Goal: Task Accomplishment & Management: Manage account settings

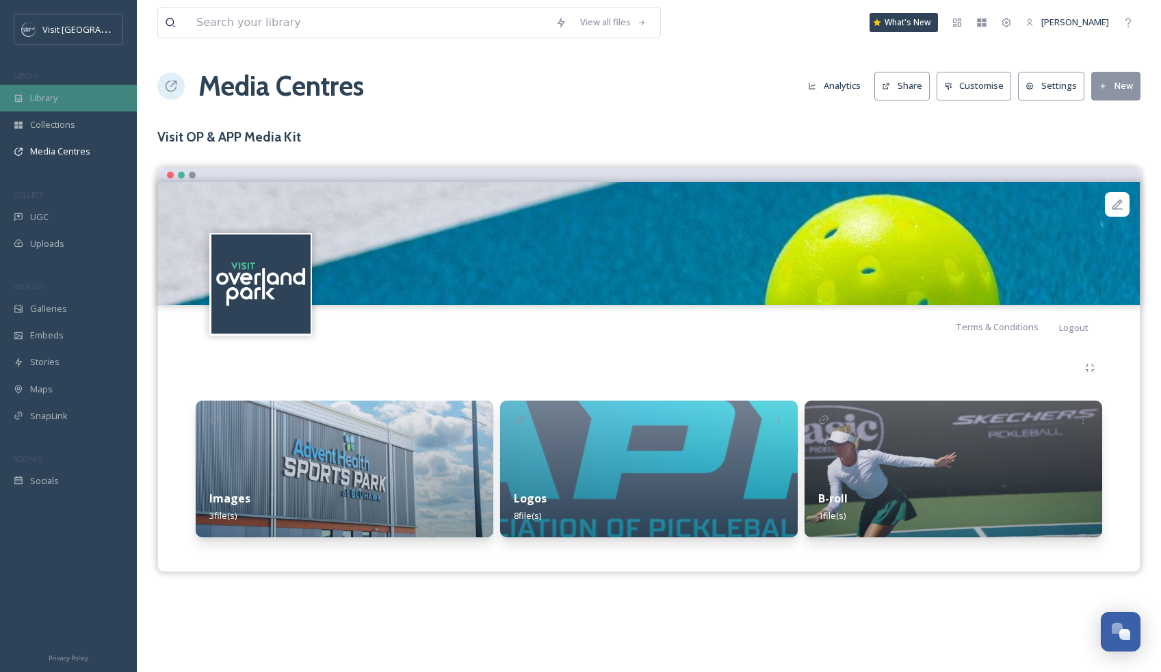
click at [52, 98] on span "Library" at bounding box center [43, 98] width 27 height 13
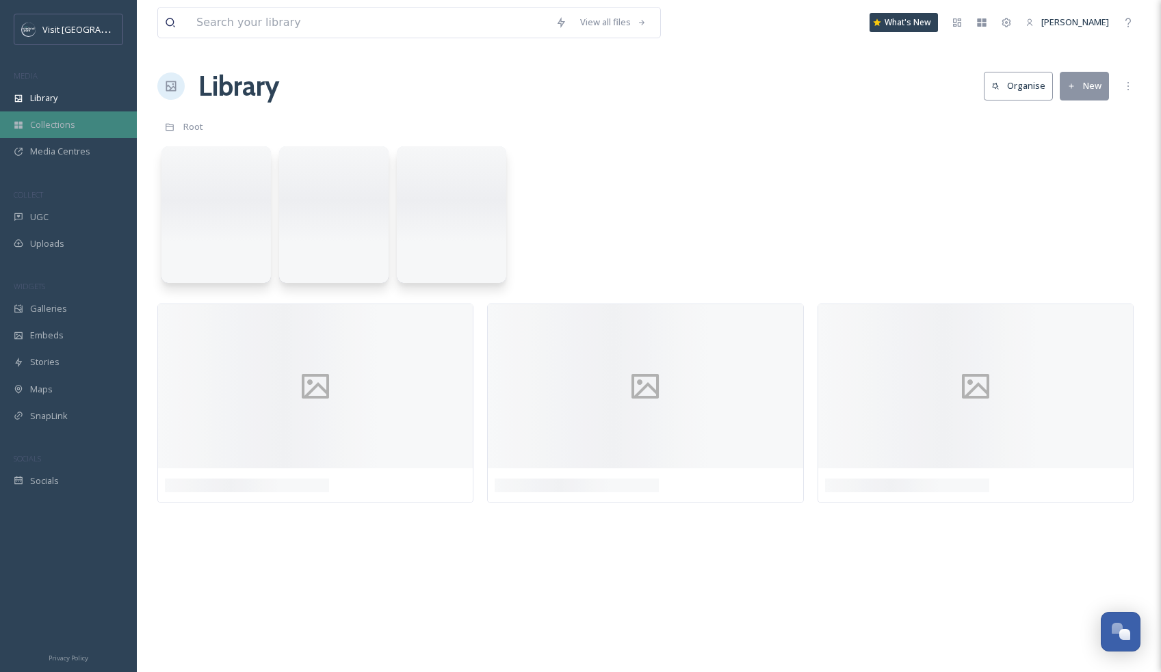
click at [49, 119] on span "Collections" at bounding box center [52, 124] width 45 height 13
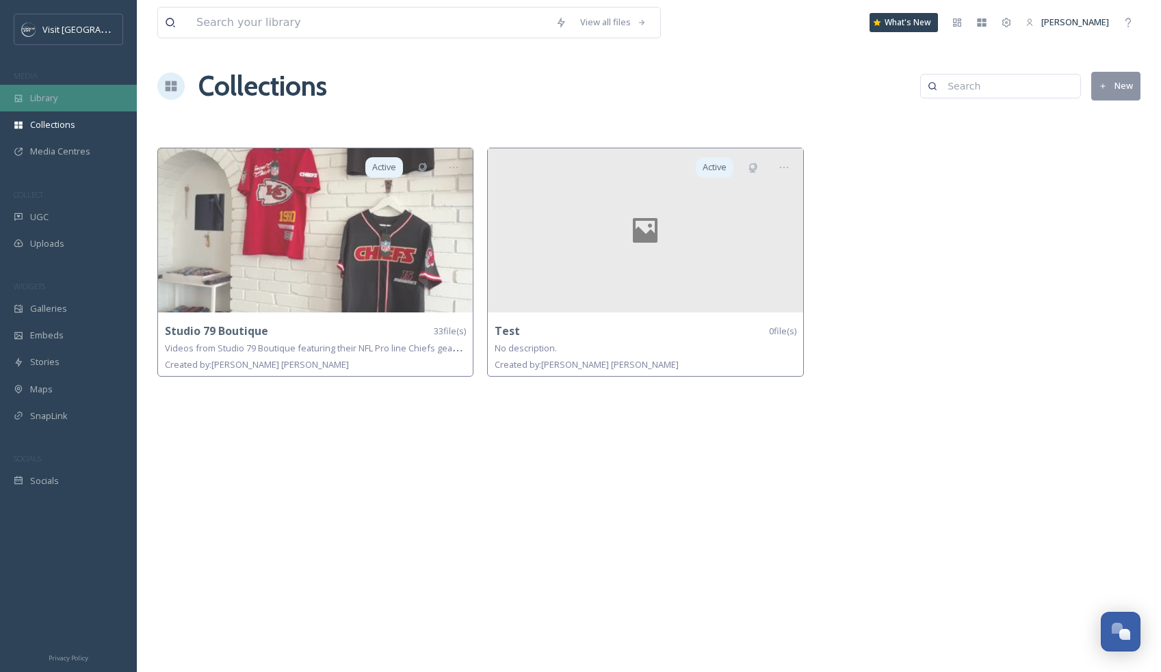
click at [52, 96] on span "Library" at bounding box center [43, 98] width 27 height 13
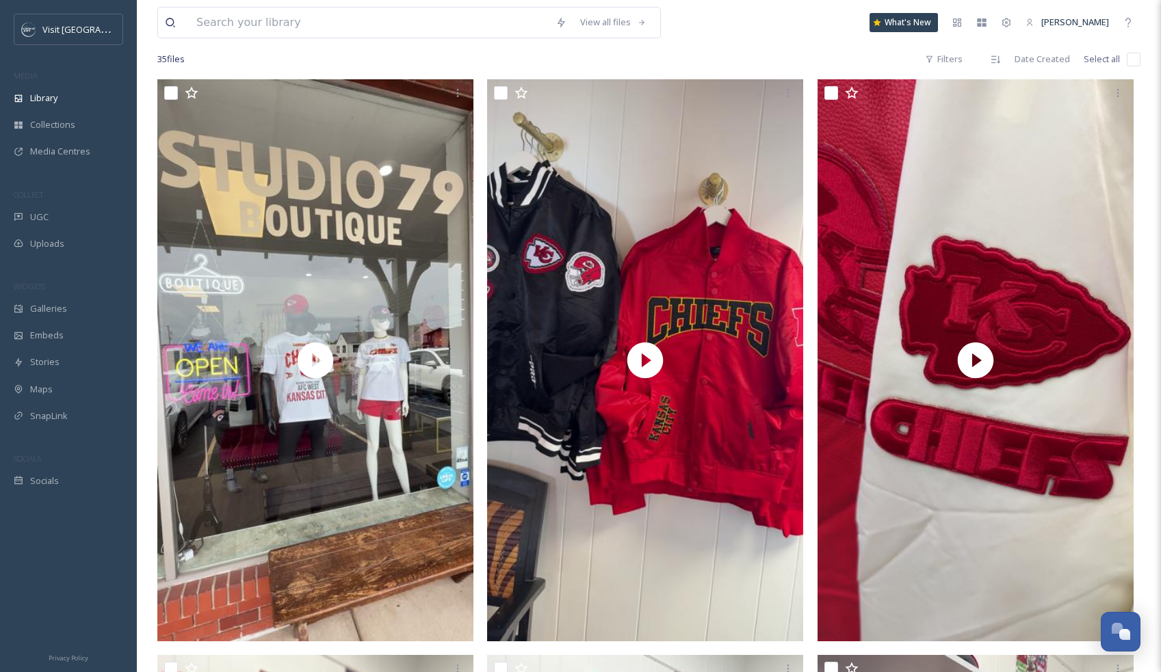
scroll to position [263, 0]
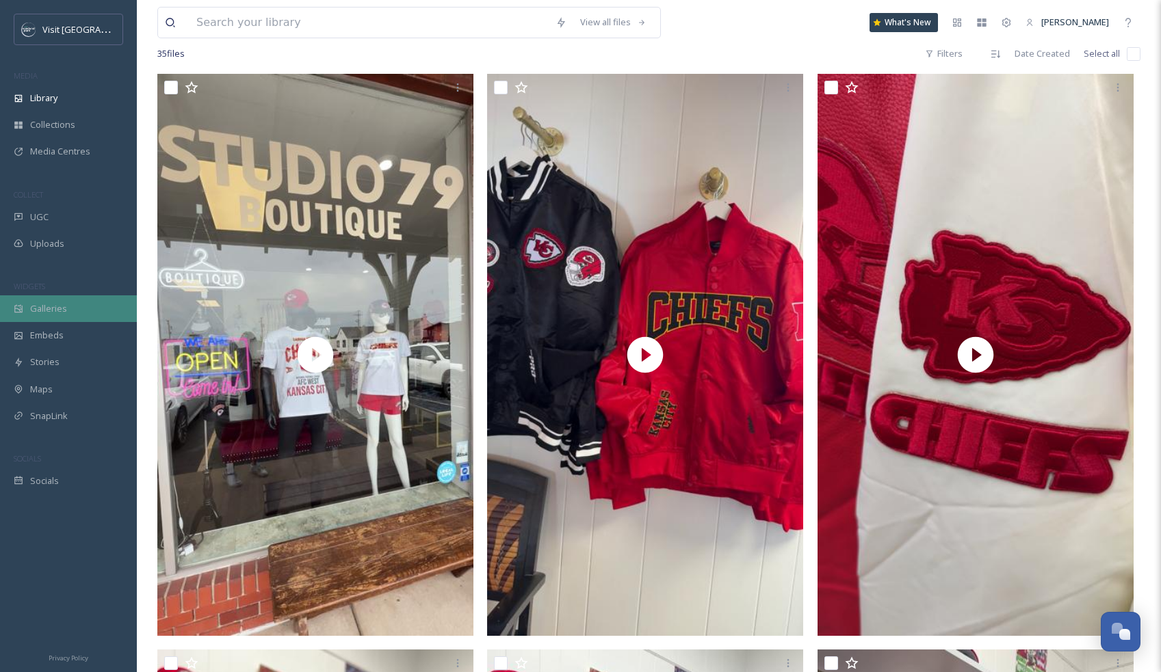
click at [55, 308] on span "Galleries" at bounding box center [48, 308] width 37 height 13
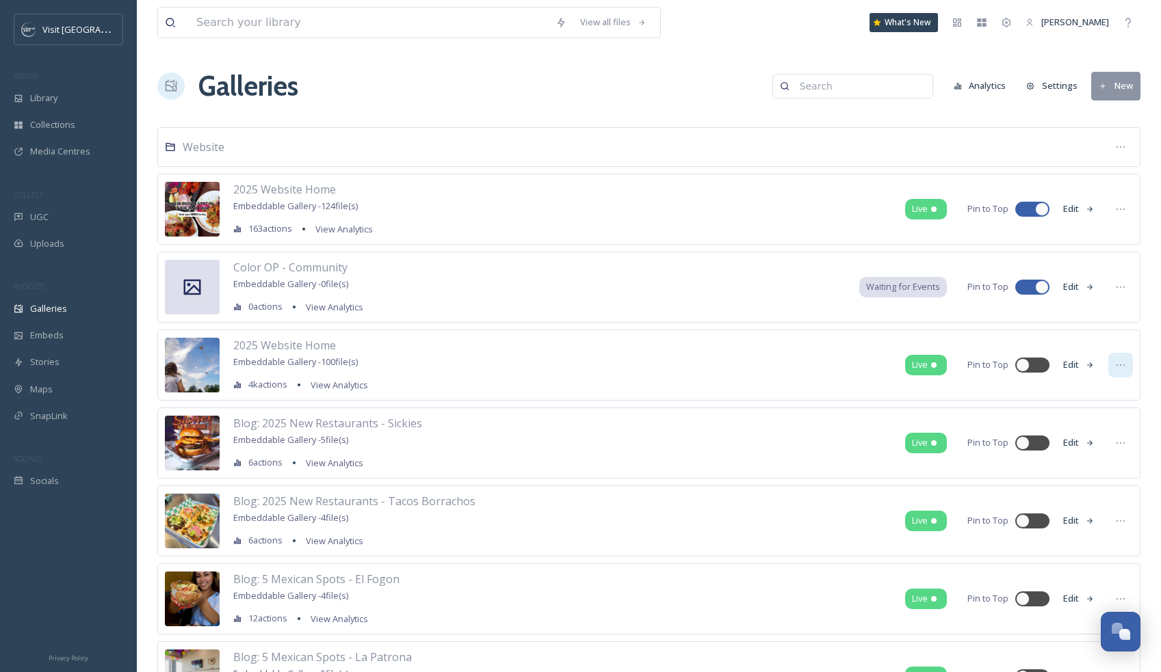
click at [1120, 367] on icon at bounding box center [1120, 365] width 11 height 11
click at [1068, 89] on button "Settings" at bounding box center [1051, 85] width 65 height 27
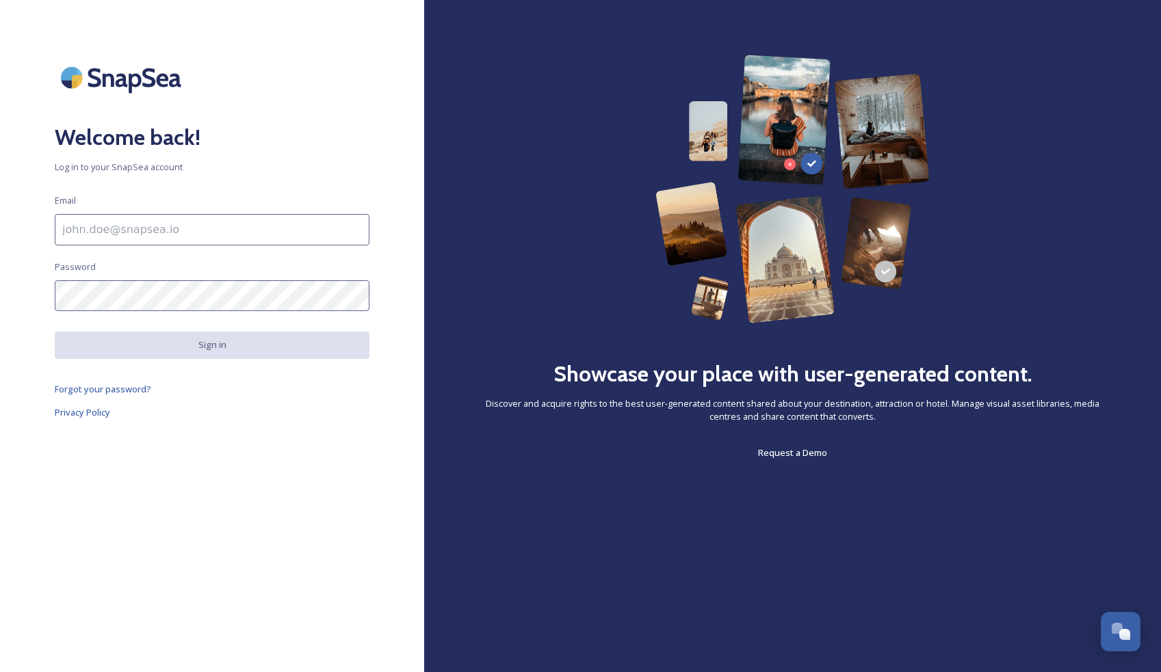
click at [257, 222] on input at bounding box center [212, 229] width 315 height 31
type input "[EMAIL_ADDRESS][DOMAIN_NAME]"
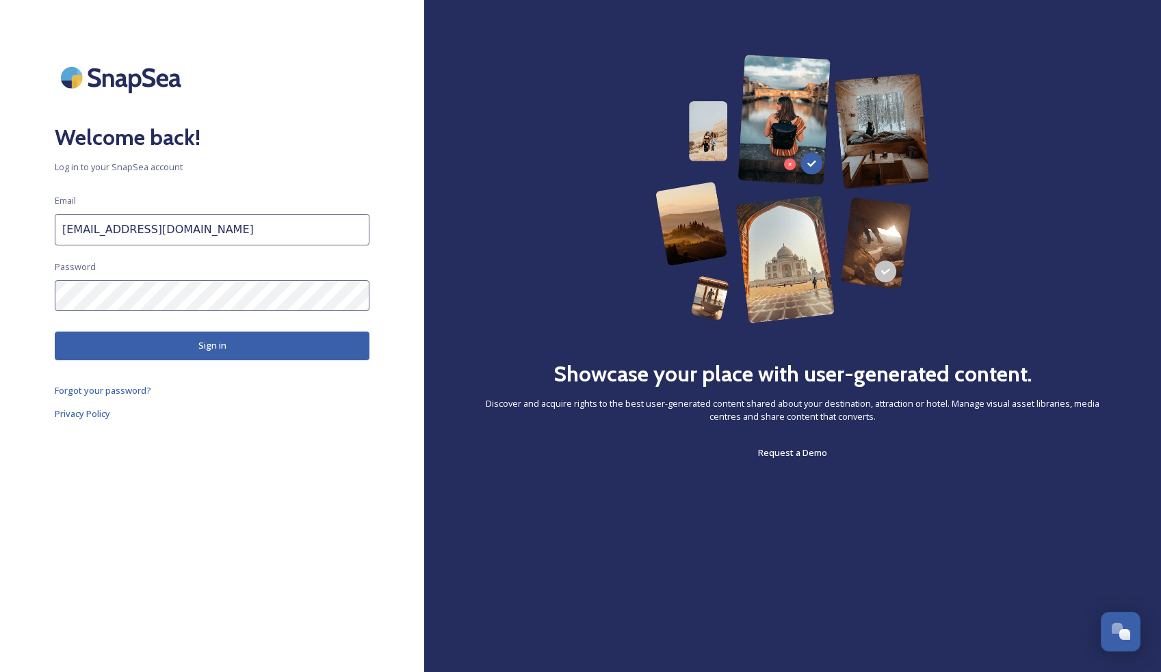
click at [207, 330] on div "Welcome back! Log in to your SnapSea account Email [EMAIL_ADDRESS][DOMAIN_NAME]…" at bounding box center [212, 336] width 424 height 563
click at [206, 347] on button "Sign in" at bounding box center [212, 346] width 315 height 28
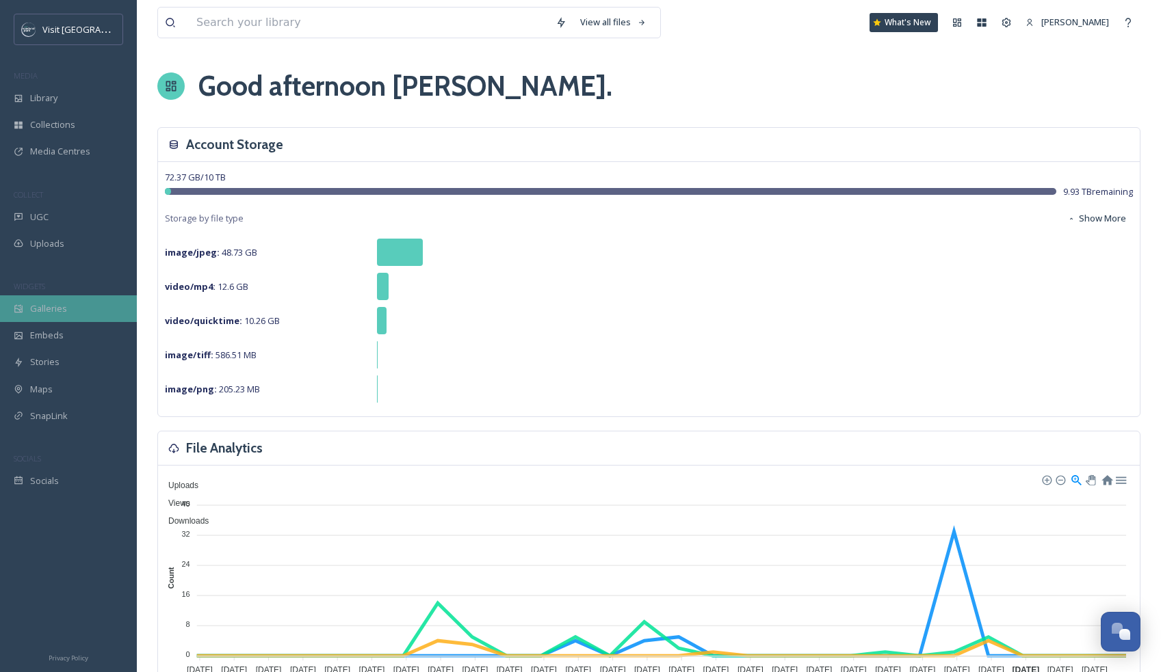
click at [65, 315] on span "Galleries" at bounding box center [48, 308] width 37 height 13
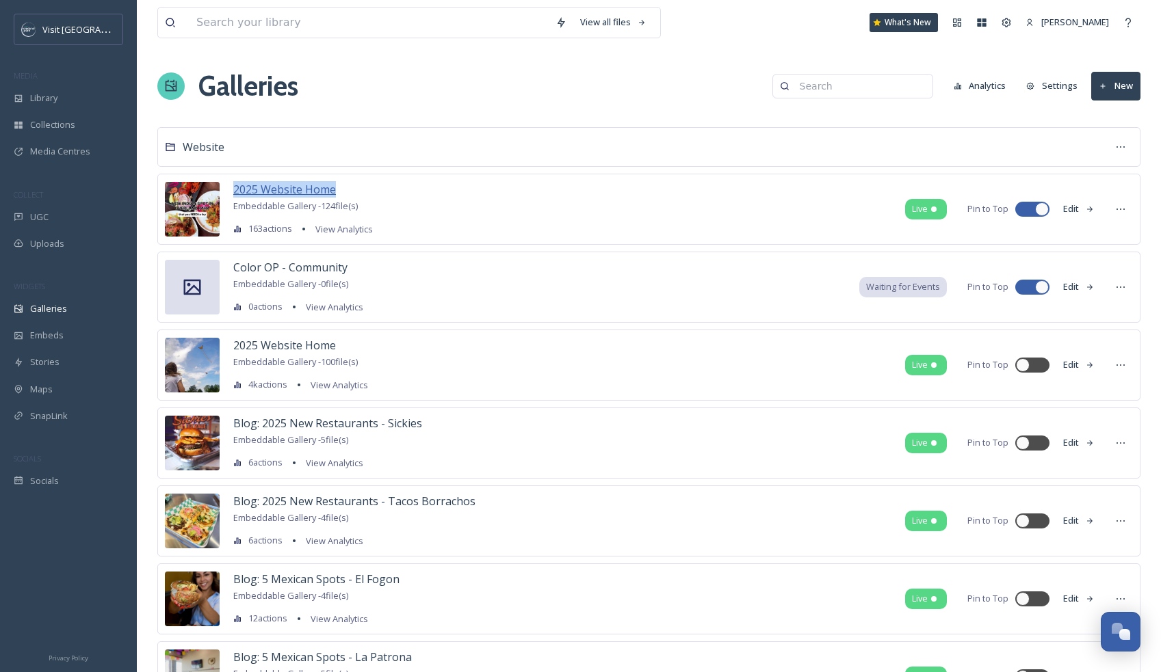
drag, startPoint x: 352, startPoint y: 189, endPoint x: 235, endPoint y: 185, distance: 117.7
click at [235, 185] on div "2025 Website Home" at bounding box center [303, 189] width 140 height 16
click at [394, 189] on div "2025 Website Home Embeddable Gallery - 124 file(s) 163 actions View Analytics L…" at bounding box center [648, 209] width 983 height 71
drag, startPoint x: 345, startPoint y: 189, endPoint x: 226, endPoint y: 178, distance: 119.6
click at [226, 178] on div "2025 Website Home Embeddable Gallery - 124 file(s) 163 actions View Analytics L…" at bounding box center [648, 209] width 983 height 71
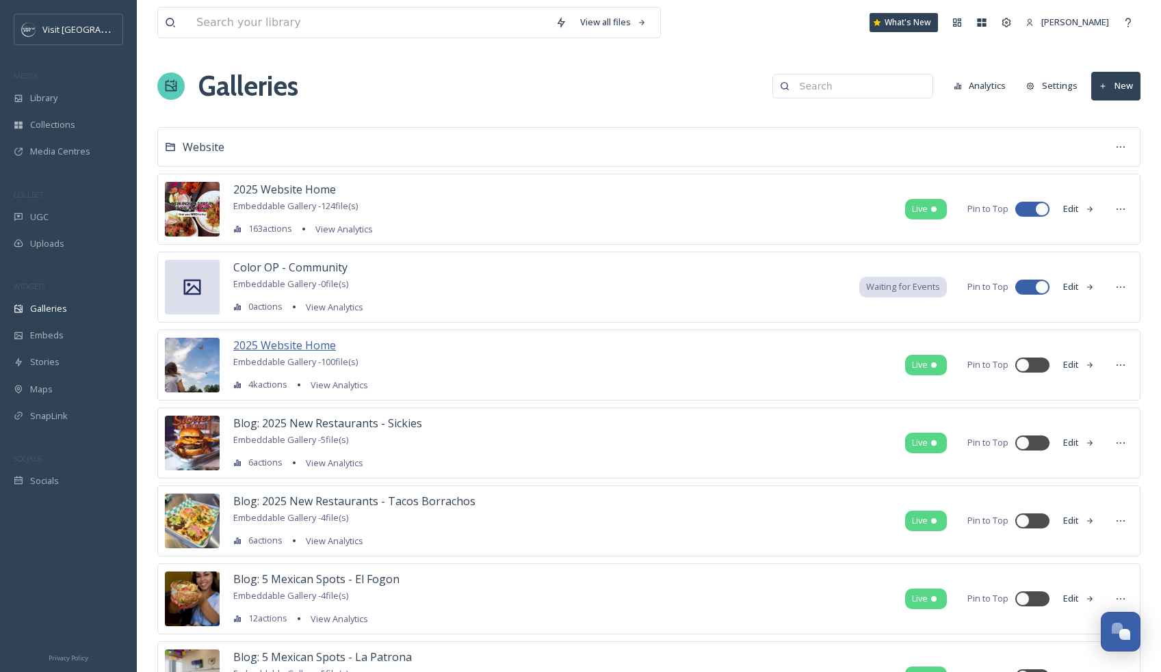
click at [285, 347] on span "2025 Website Home" at bounding box center [284, 345] width 103 height 15
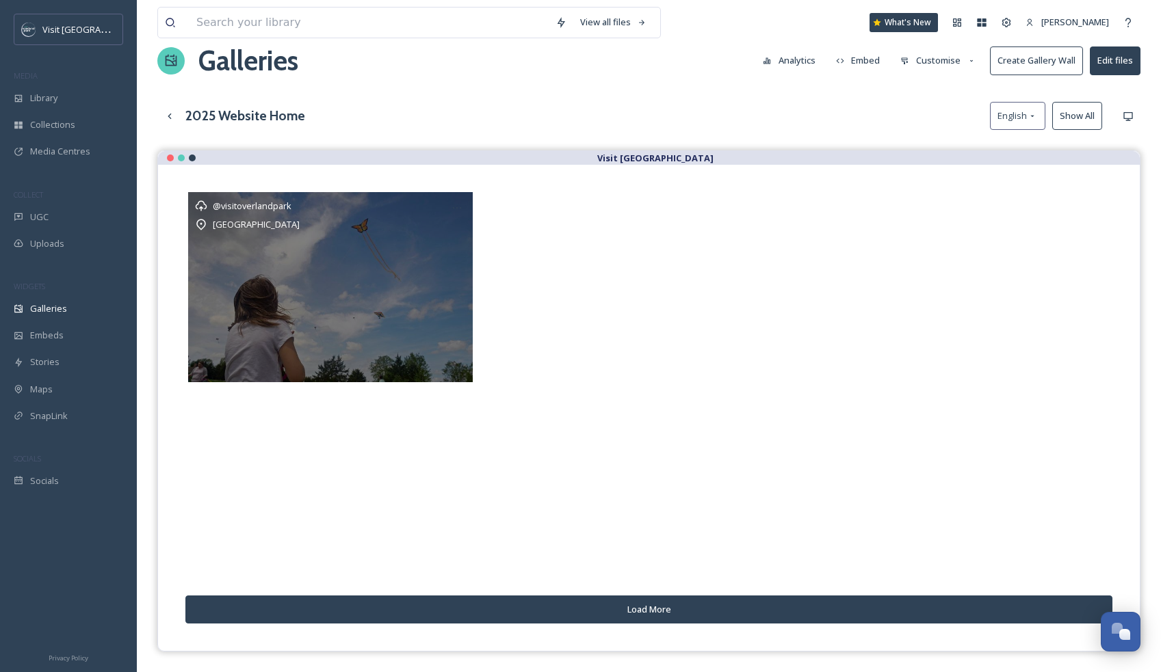
scroll to position [29, 0]
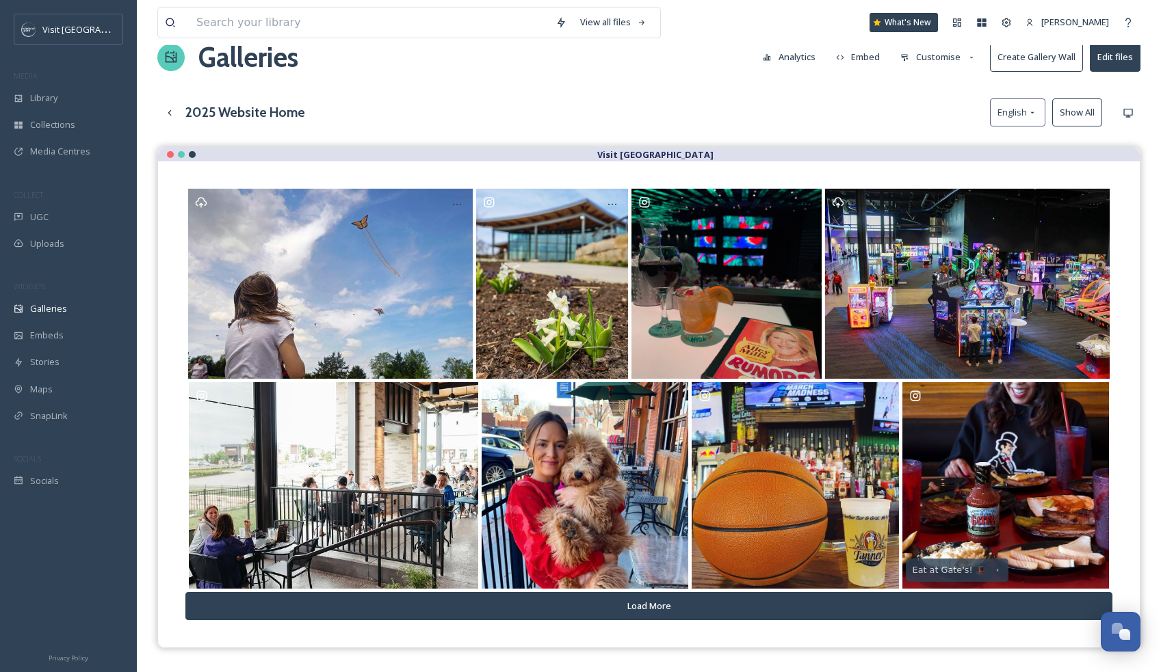
click at [252, 113] on h3 "2025 Website Home" at bounding box center [245, 113] width 120 height 20
click at [1106, 63] on button "Edit files" at bounding box center [1114, 57] width 51 height 28
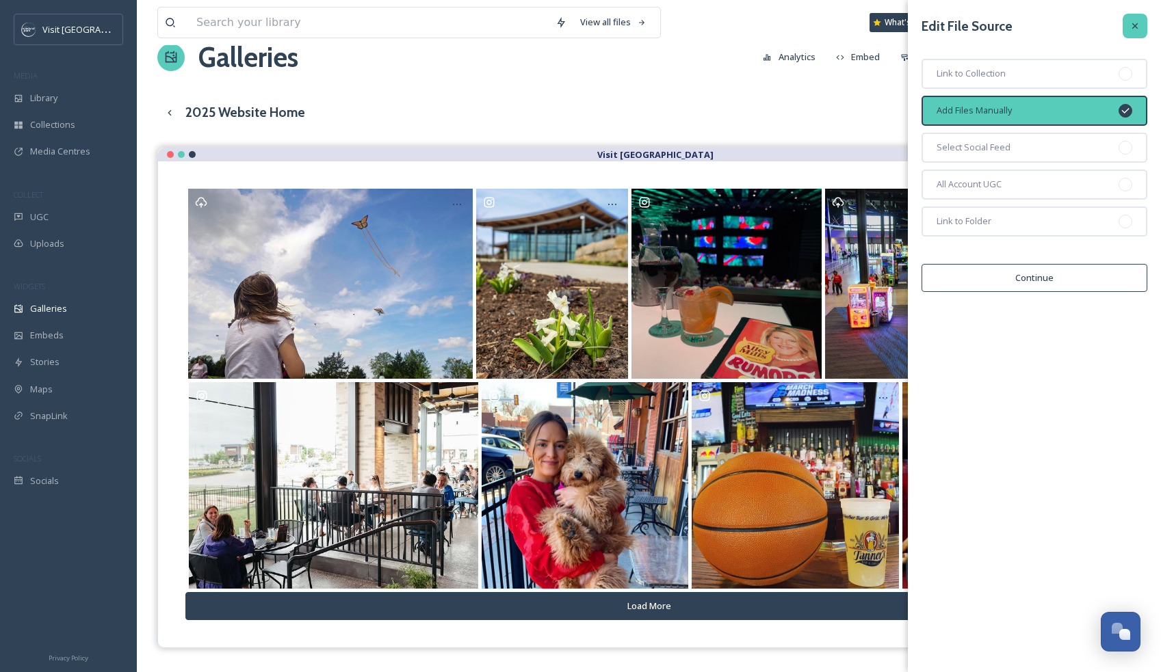
click at [1139, 20] on div at bounding box center [1134, 26] width 25 height 25
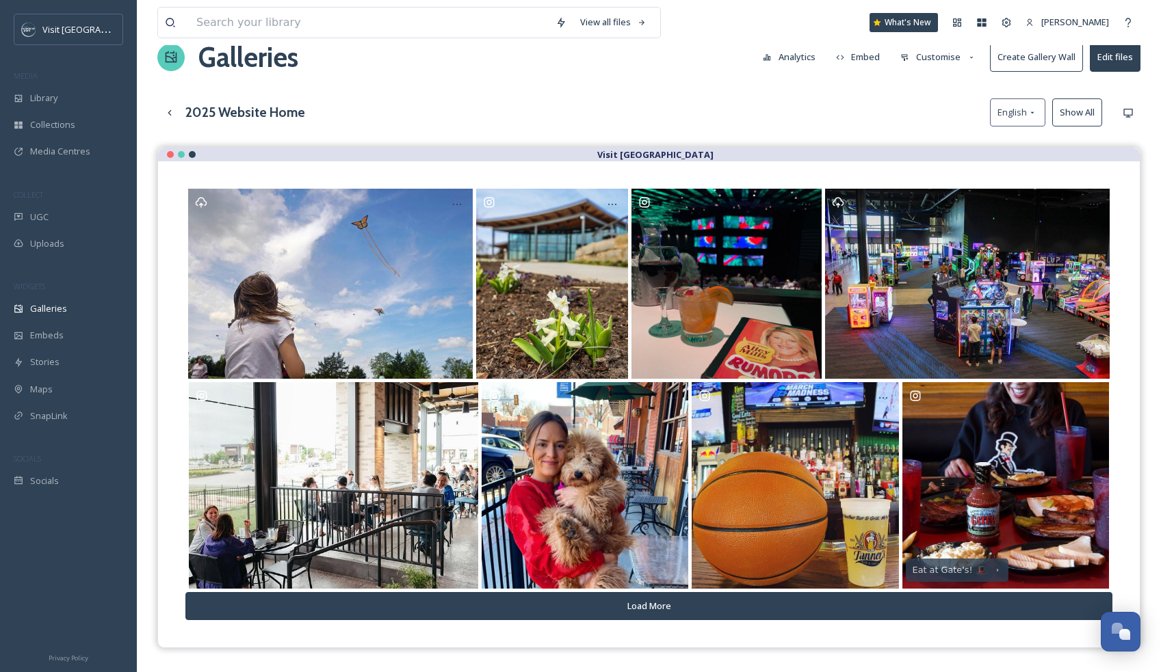
click at [971, 58] on icon at bounding box center [971, 57] width 9 height 9
click at [929, 157] on div "Lightbox" at bounding box center [941, 168] width 95 height 27
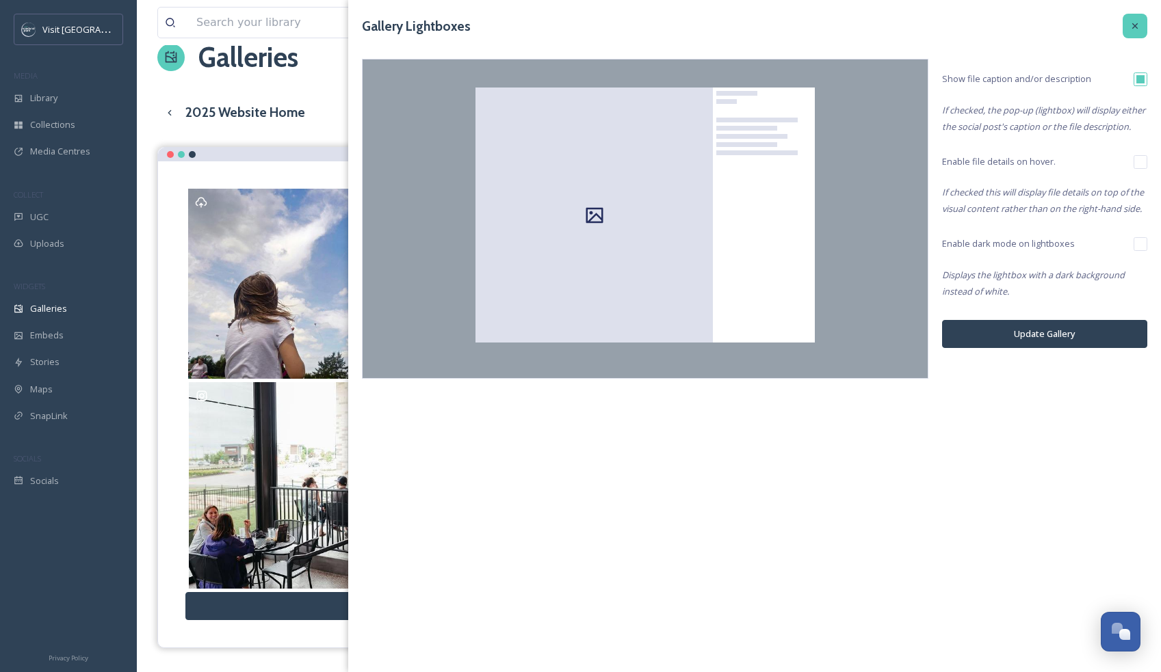
click at [1135, 27] on icon at bounding box center [1134, 26] width 11 height 11
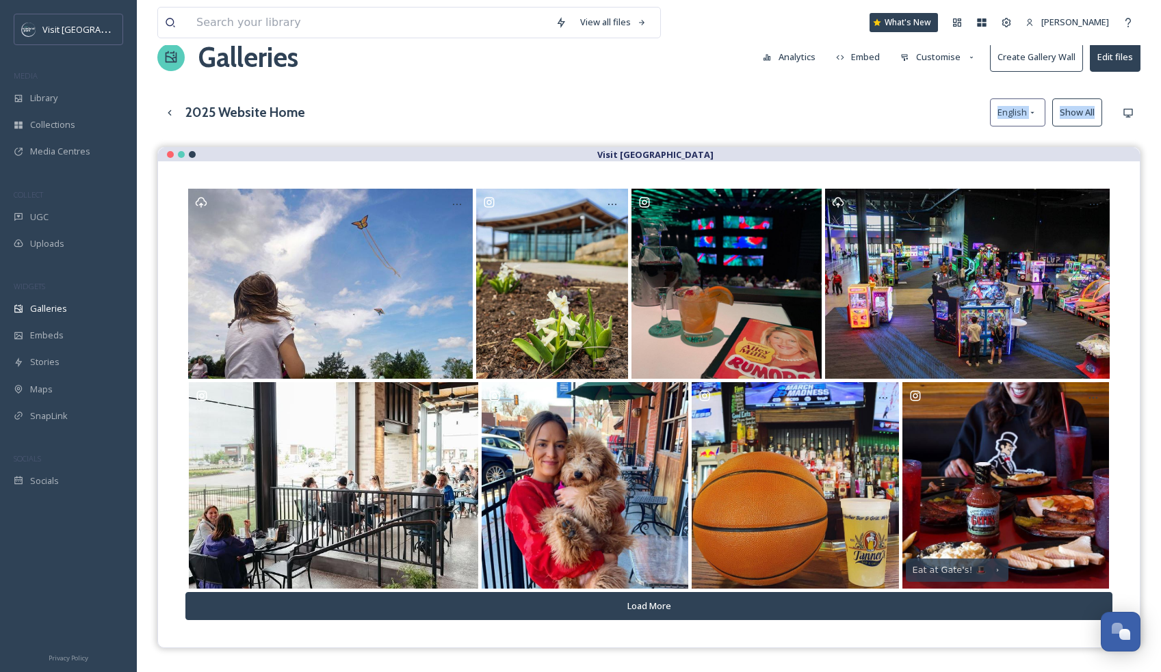
drag, startPoint x: 341, startPoint y: 155, endPoint x: 342, endPoint y: 130, distance: 24.7
click at [342, 130] on div "View all files What's New [PERSON_NAME] Galleries Analytics Embed Customise Cre…" at bounding box center [649, 405] width 1024 height 869
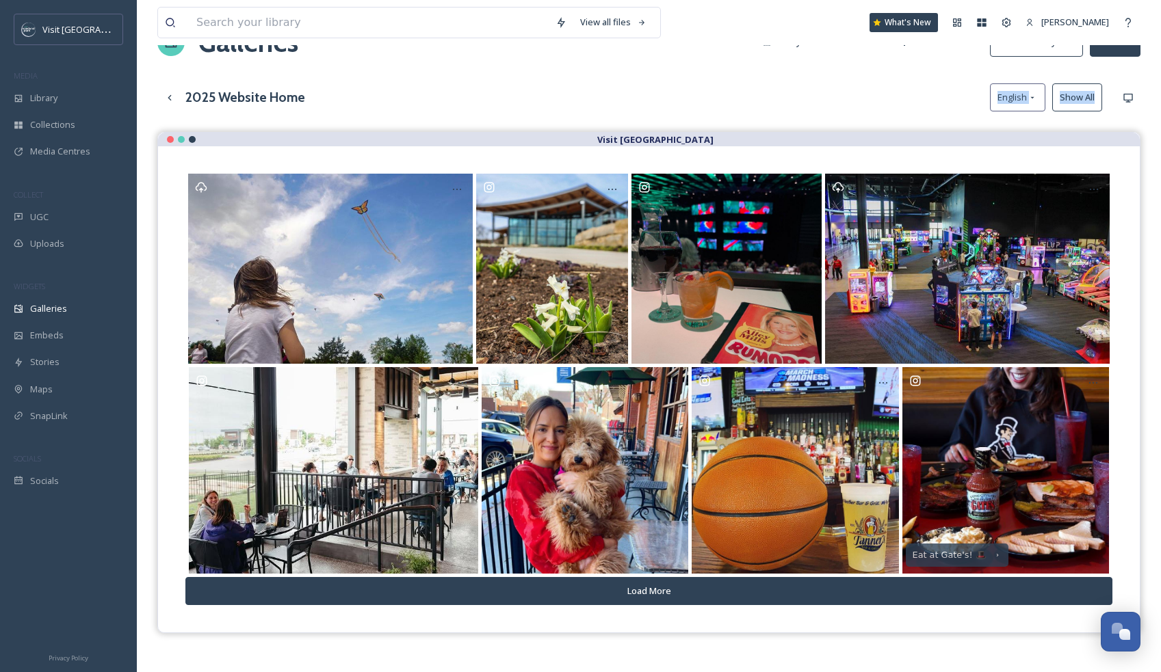
scroll to position [0, 0]
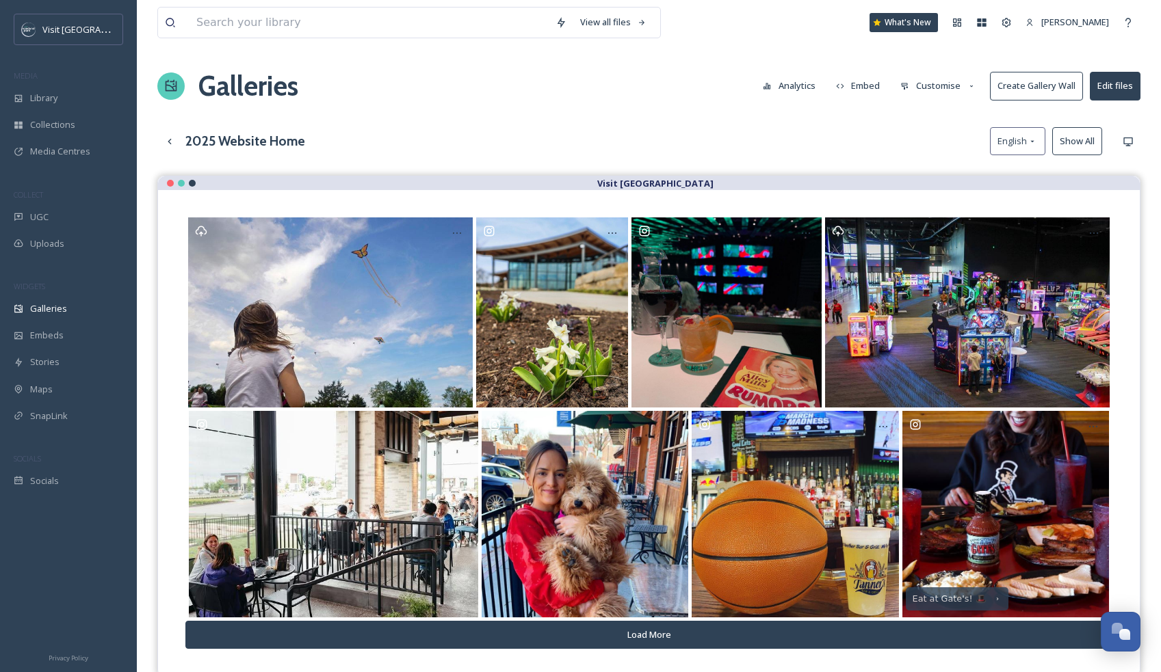
click at [654, 180] on strong "Visit [GEOGRAPHIC_DATA]" at bounding box center [655, 183] width 116 height 12
click at [891, 122] on div "View all files What's New [PERSON_NAME] Galleries Analytics Embed Customise Cre…" at bounding box center [649, 434] width 1024 height 869
click at [1044, 85] on button "Create Gallery Wall" at bounding box center [1036, 86] width 93 height 28
click at [817, 133] on div "2025 Website Home English Show All" at bounding box center [648, 141] width 983 height 28
click at [42, 304] on span "Galleries" at bounding box center [48, 308] width 37 height 13
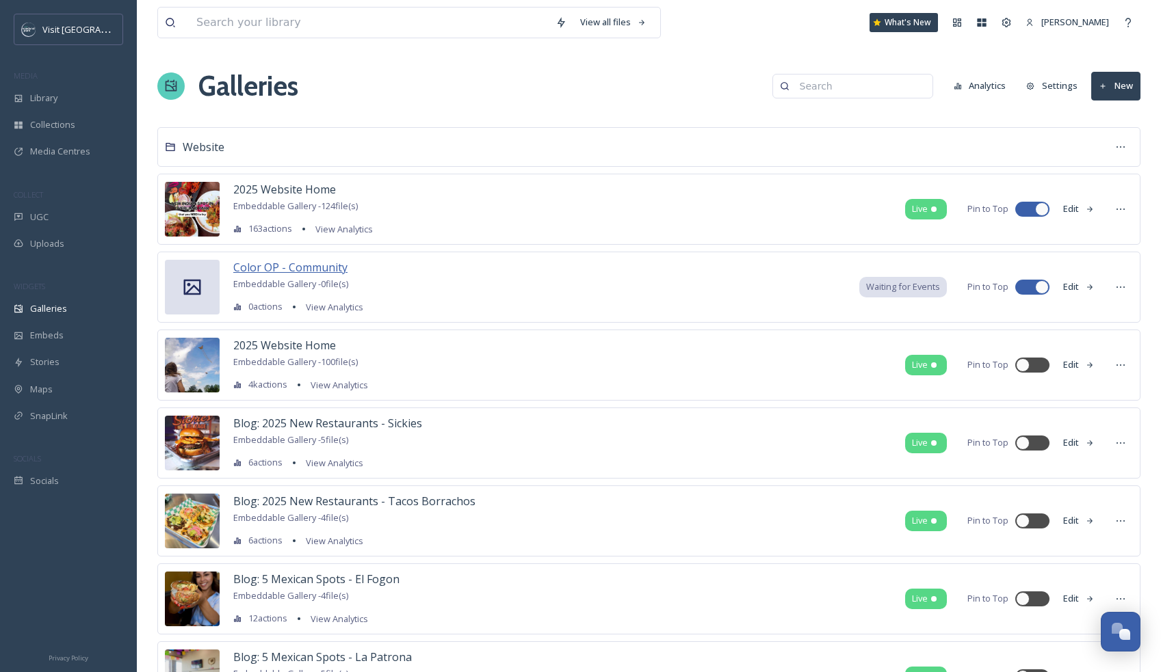
click at [288, 265] on span "Color OP - Community" at bounding box center [290, 267] width 114 height 15
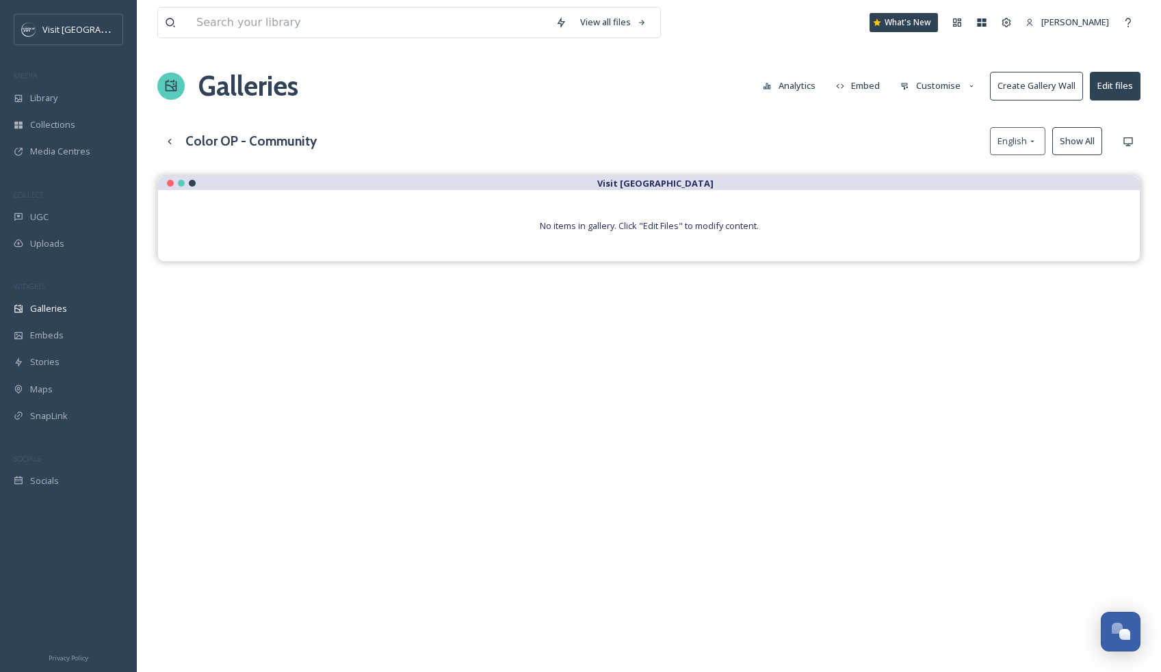
click at [715, 227] on span "No items in gallery. Click "Edit Files" to modify content." at bounding box center [649, 226] width 219 height 12
click at [1128, 83] on button "Edit files" at bounding box center [1114, 86] width 51 height 28
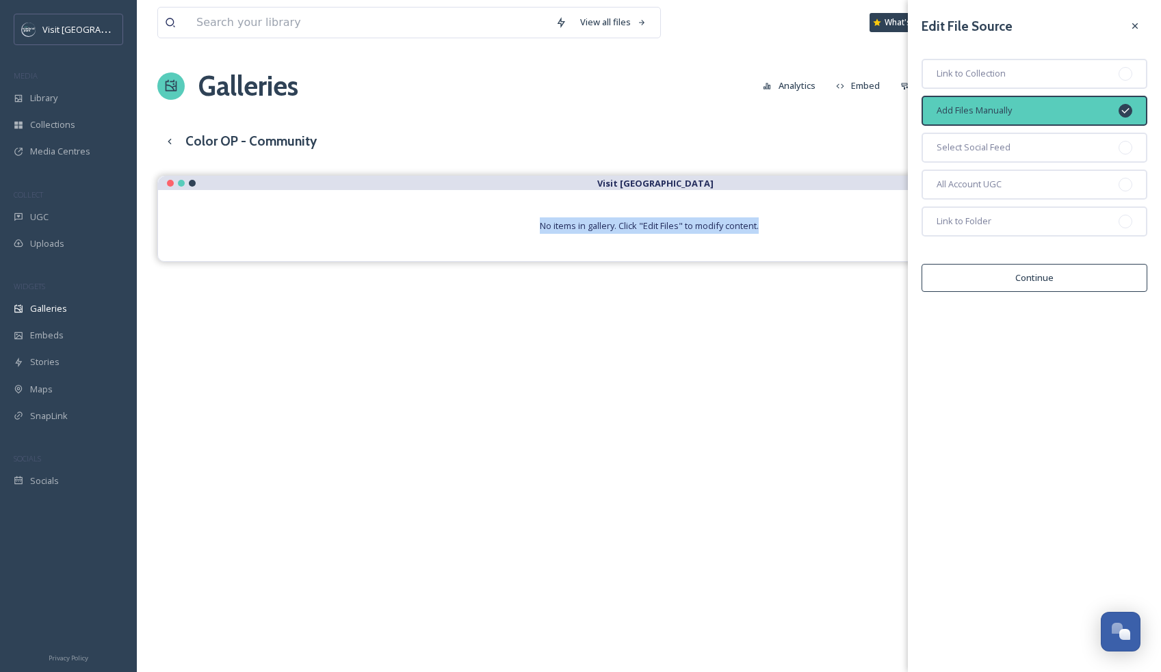
click at [989, 273] on button "Continue" at bounding box center [1034, 278] width 226 height 28
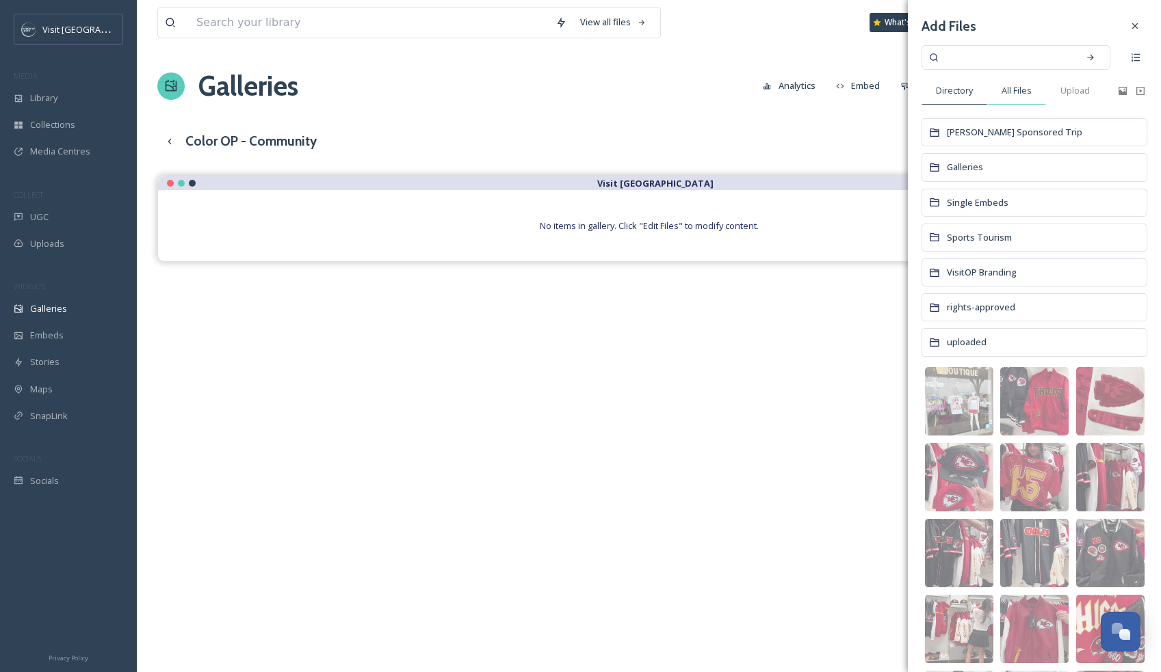
click at [1020, 93] on span "All Files" at bounding box center [1016, 90] width 30 height 13
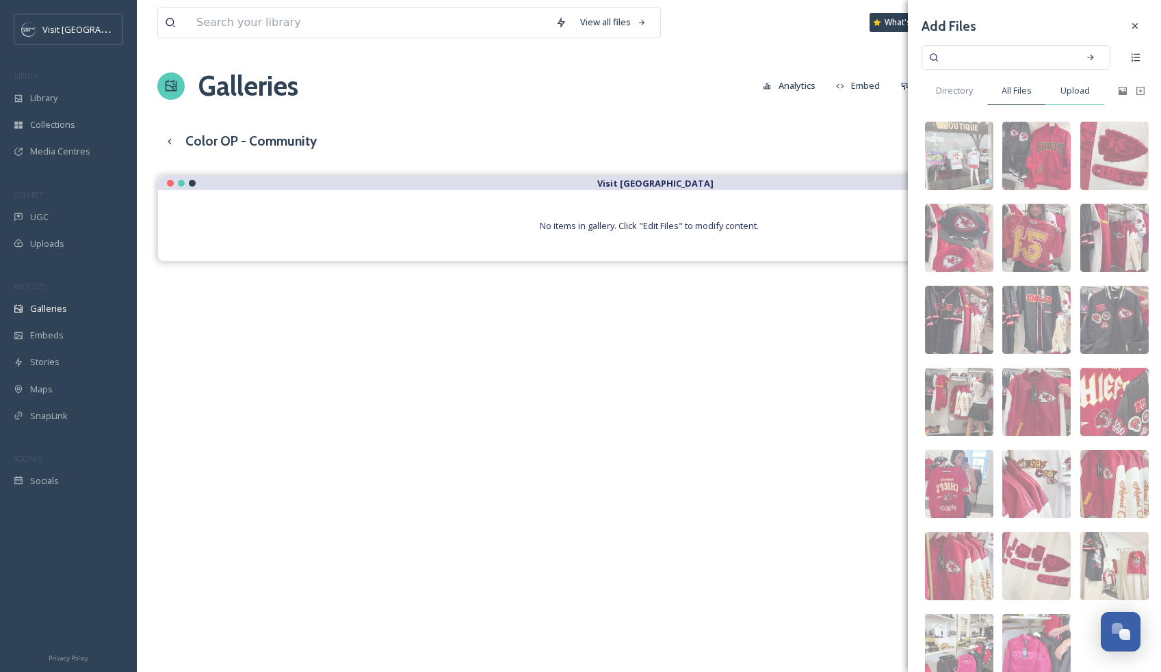
click at [1074, 95] on span "Upload" at bounding box center [1074, 90] width 29 height 13
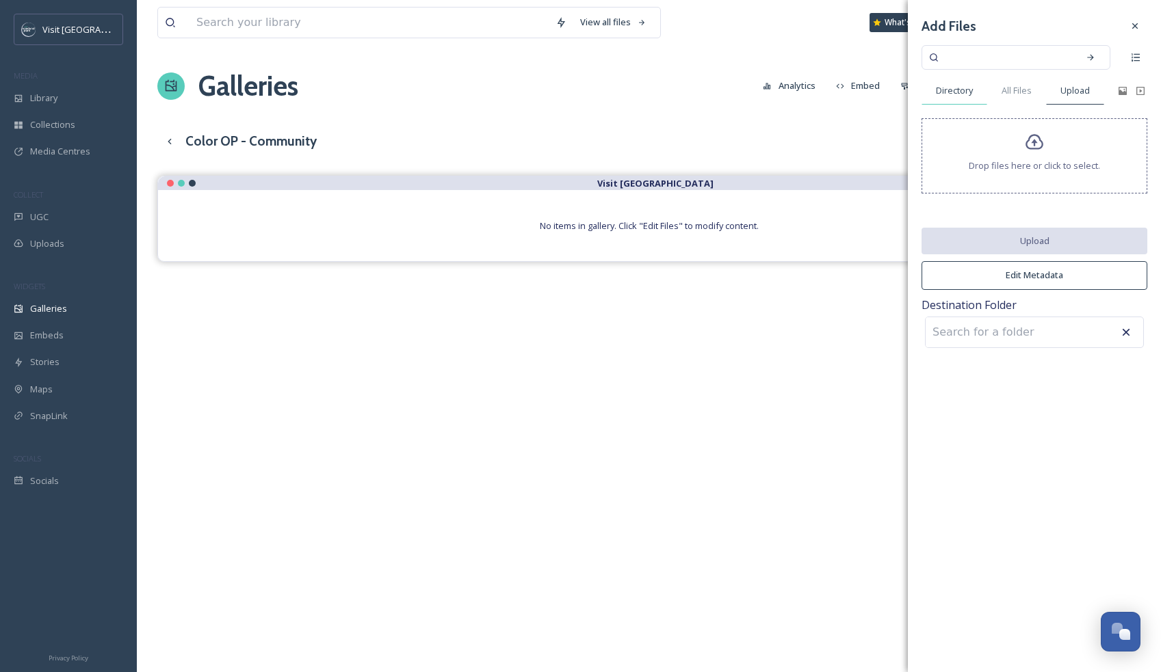
click at [967, 99] on div "Directory" at bounding box center [954, 91] width 66 height 28
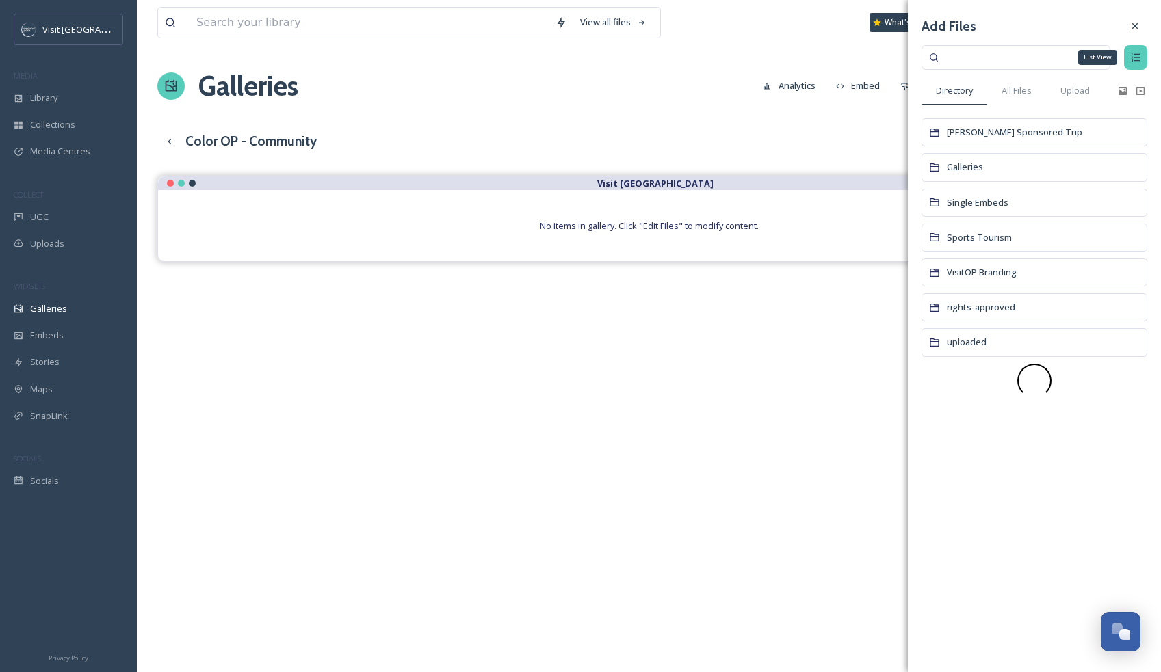
click at [1137, 58] on icon at bounding box center [1135, 57] width 11 height 11
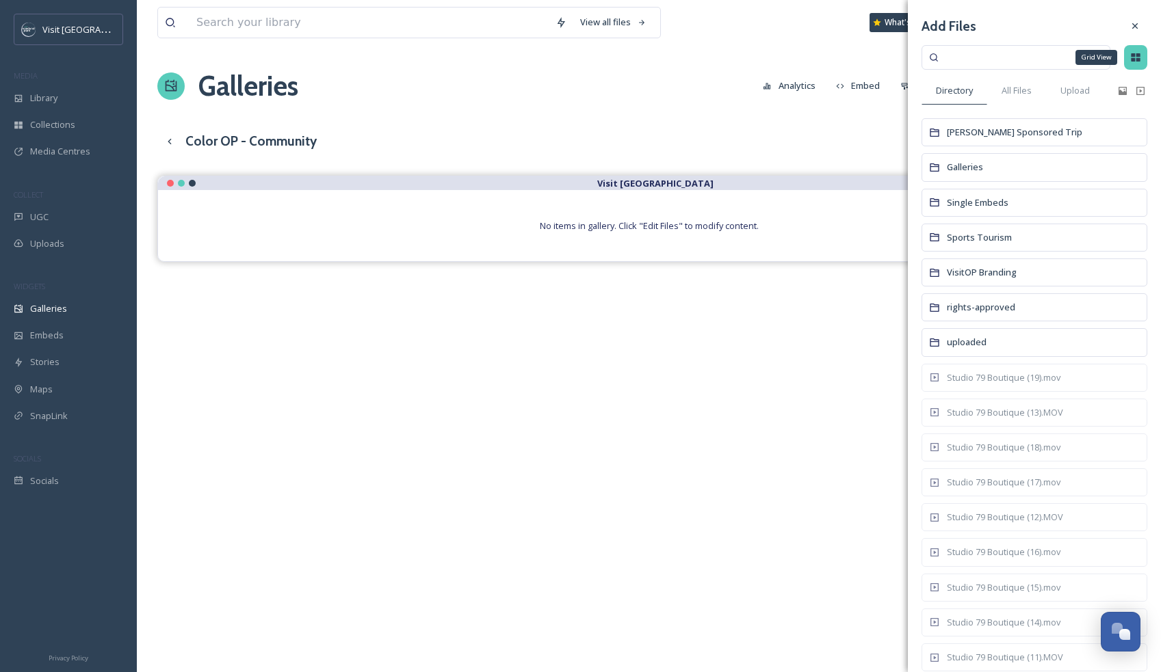
click at [1137, 58] on icon at bounding box center [1134, 57] width 9 height 8
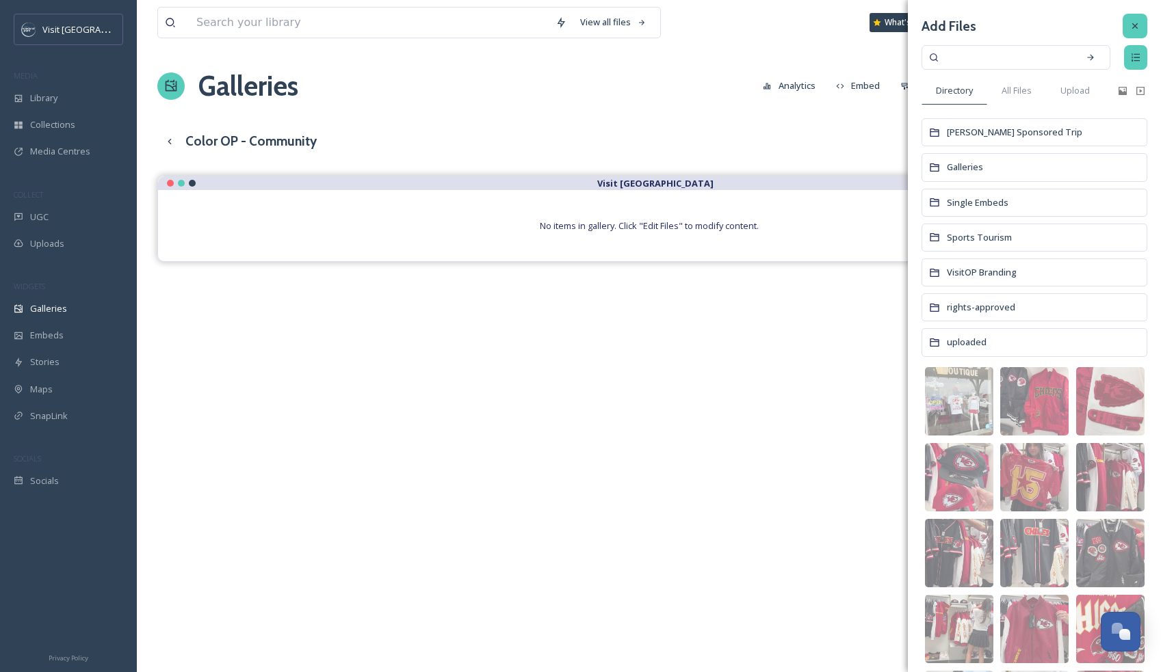
click at [1133, 27] on icon at bounding box center [1134, 26] width 11 height 11
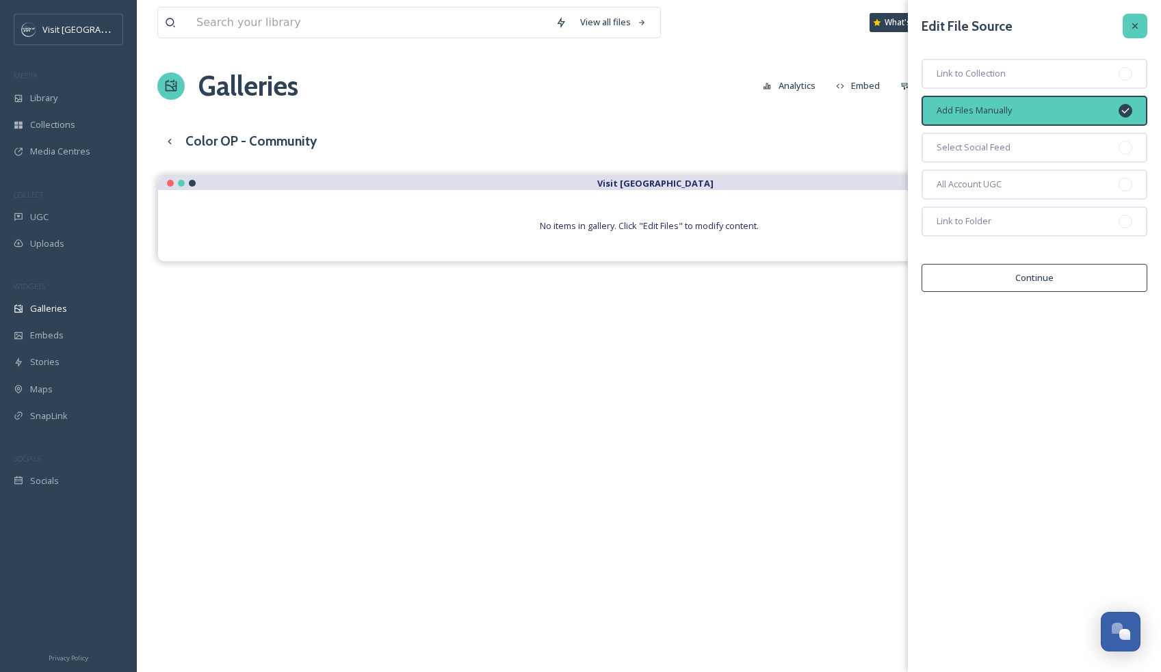
click at [1126, 27] on div at bounding box center [1134, 26] width 25 height 25
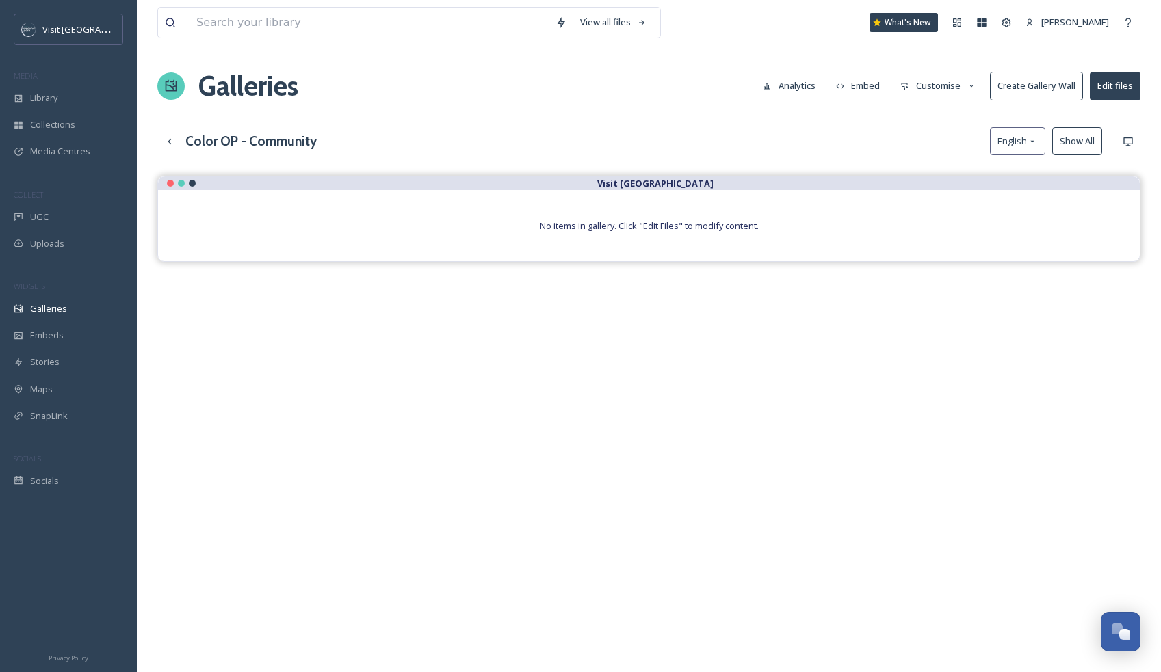
click at [962, 56] on div "View all files What's New [PERSON_NAME] Galleries Analytics Embed Customise Cre…" at bounding box center [649, 434] width 1024 height 869
click at [862, 83] on button "Embed" at bounding box center [858, 85] width 58 height 27
click at [839, 131] on div "Color OP - Community English Show All" at bounding box center [648, 141] width 983 height 28
click at [910, 120] on div "View all files What's New [PERSON_NAME] Galleries Analytics Embed Customise Cre…" at bounding box center [649, 434] width 1024 height 869
click at [219, 142] on h3 "Color OP - Community" at bounding box center [250, 141] width 131 height 20
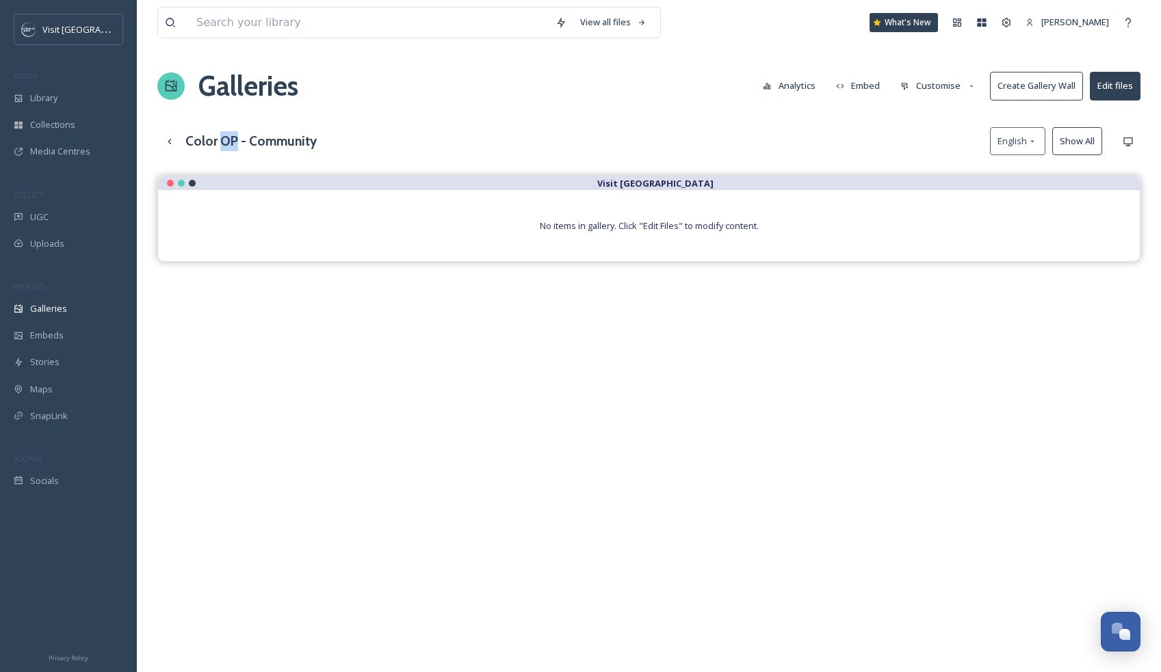
click at [219, 142] on h3 "Color OP - Community" at bounding box center [250, 141] width 131 height 20
click at [298, 414] on div "Visit [GEOGRAPHIC_DATA] No items in gallery. Click "Edit Files" to modify conte…" at bounding box center [648, 512] width 983 height 672
click at [78, 310] on div "Galleries" at bounding box center [68, 308] width 137 height 27
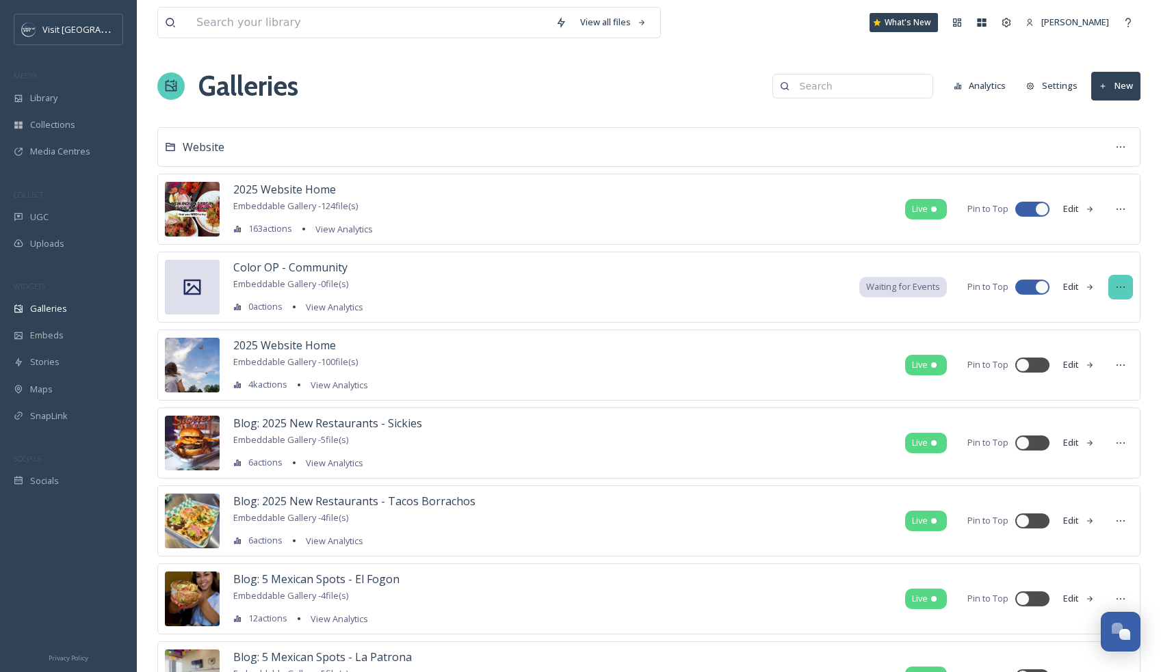
click at [1116, 296] on div at bounding box center [1120, 287] width 25 height 25
click at [1109, 344] on div "Duplicate" at bounding box center [1094, 343] width 75 height 27
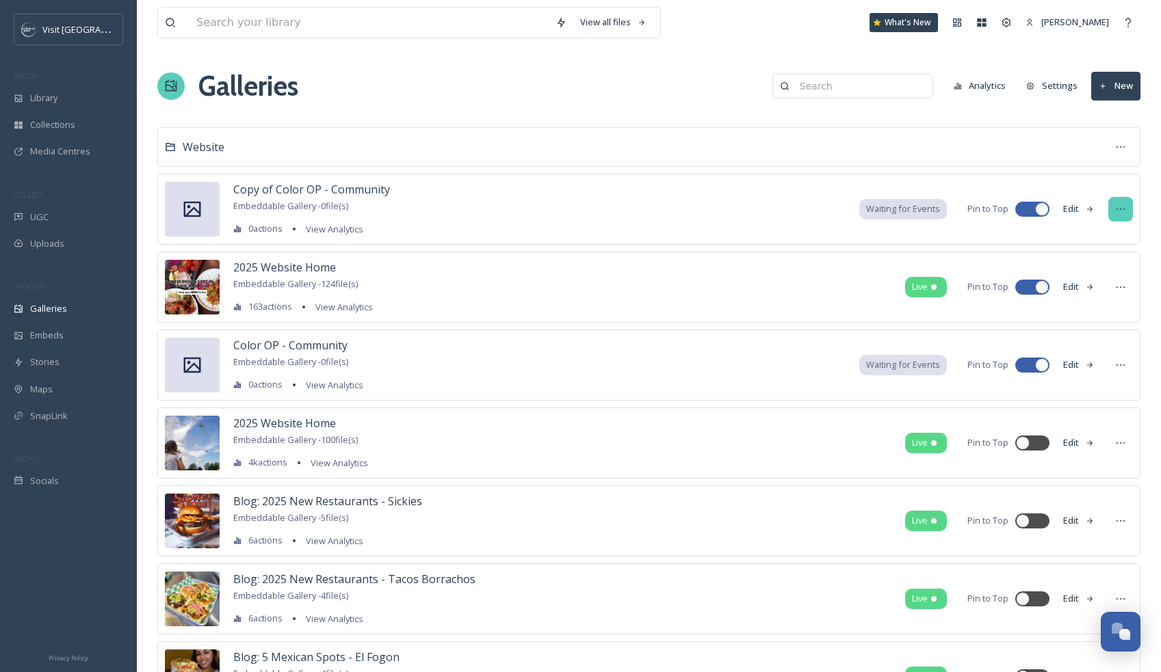
click at [1122, 209] on icon at bounding box center [1120, 209] width 11 height 11
click at [1076, 362] on span "Delete" at bounding box center [1077, 360] width 27 height 13
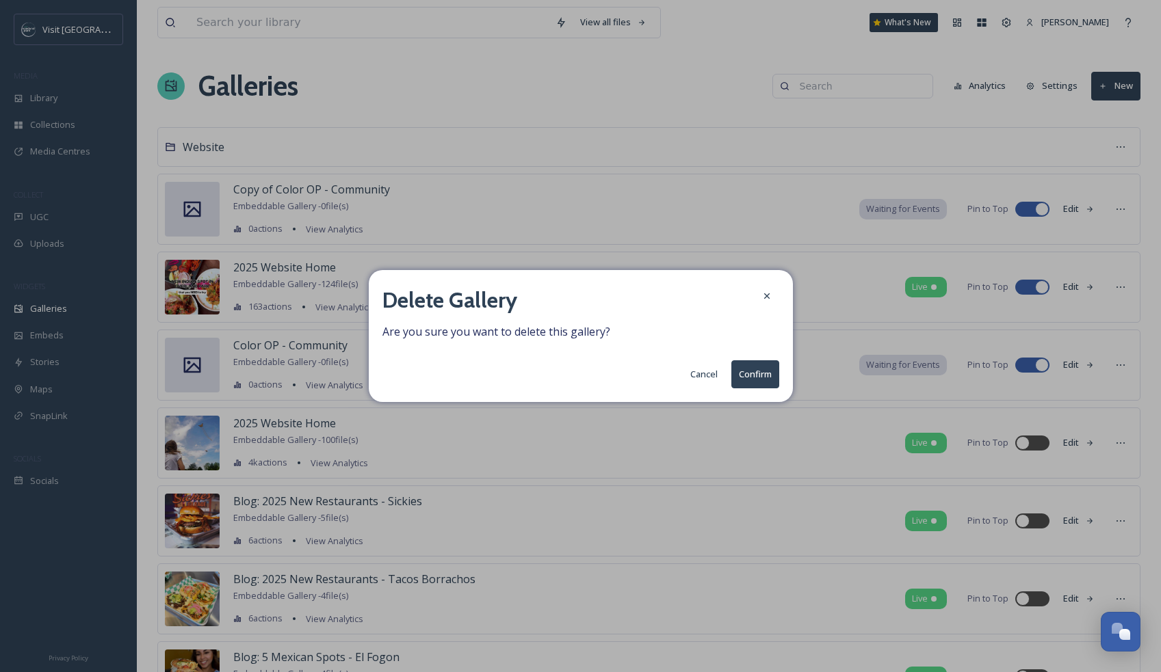
click at [760, 373] on button "Confirm" at bounding box center [755, 374] width 48 height 28
